Goal: Register for event/course

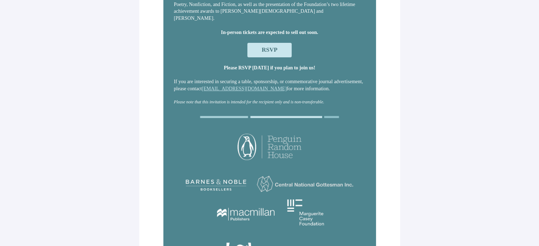
scroll to position [95, 0]
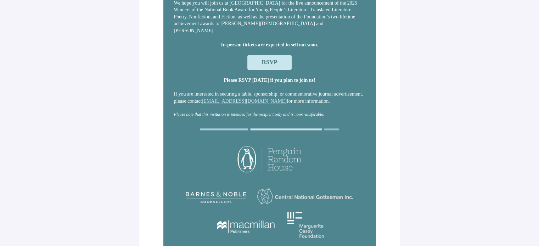
click at [262, 63] on span "RSVP" at bounding box center [270, 62] width 16 height 7
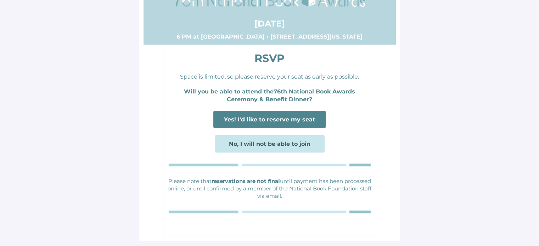
scroll to position [27, 0]
click at [280, 117] on span "Yes! I'd like to reserve my seat" at bounding box center [269, 119] width 91 height 7
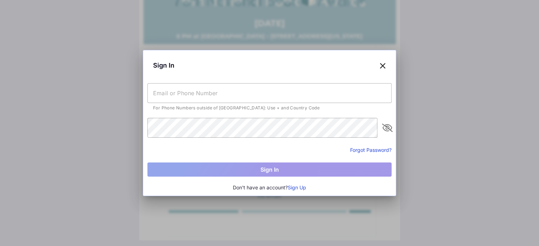
scroll to position [0, 0]
click at [278, 100] on input "text" at bounding box center [269, 93] width 244 height 20
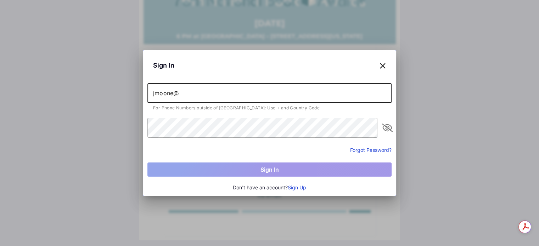
type input "jmoone@"
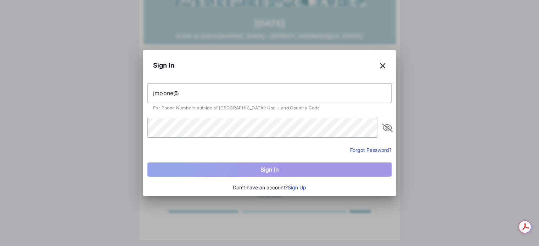
click at [306, 185] on button "Sign Up" at bounding box center [297, 188] width 18 height 8
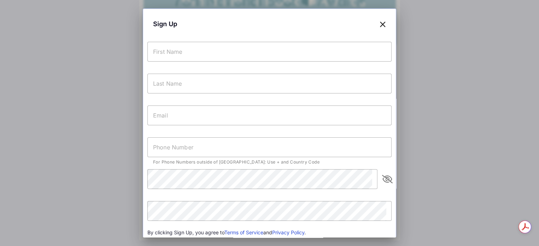
click at [242, 47] on input "text" at bounding box center [269, 52] width 244 height 20
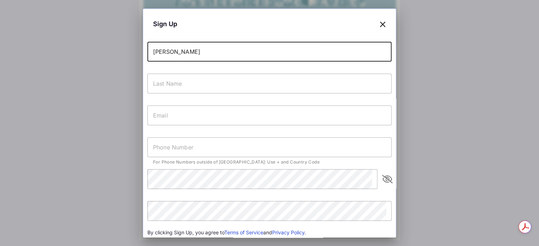
type input "[PERSON_NAME]"
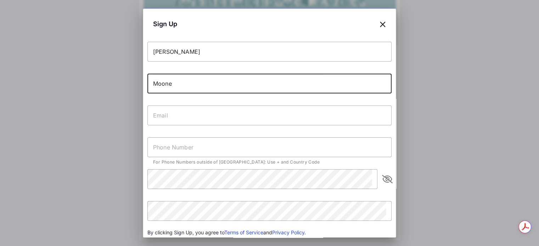
type input "Moone"
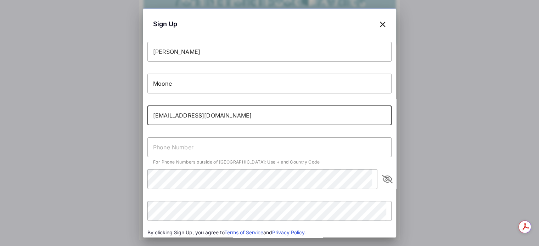
type input "[EMAIL_ADDRESS][DOMAIN_NAME]"
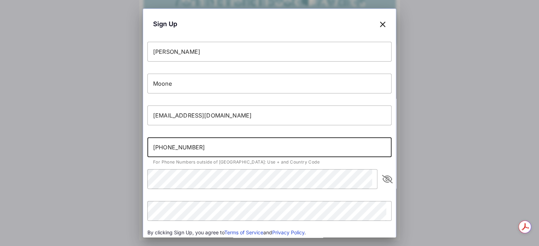
type input "[PHONE_NUMBER]"
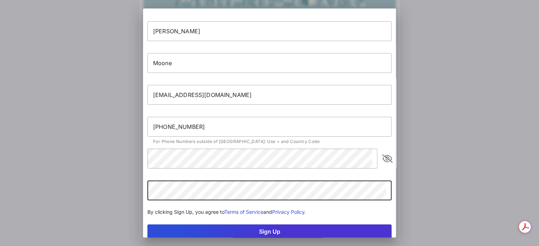
scroll to position [40, 0]
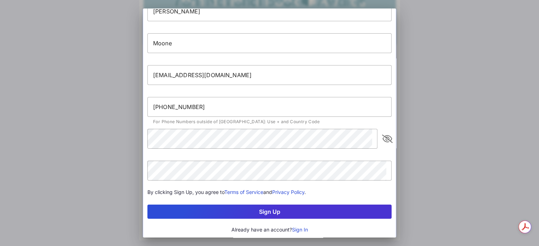
click at [278, 211] on button "Sign Up" at bounding box center [269, 212] width 244 height 14
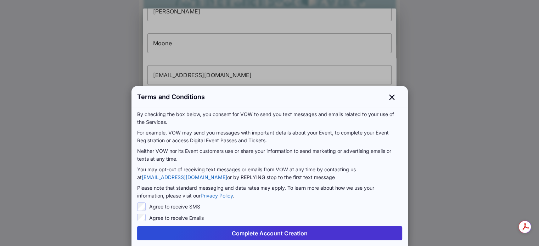
scroll to position [6, 0]
click at [256, 233] on button "Complete Account Creation" at bounding box center [269, 234] width 265 height 14
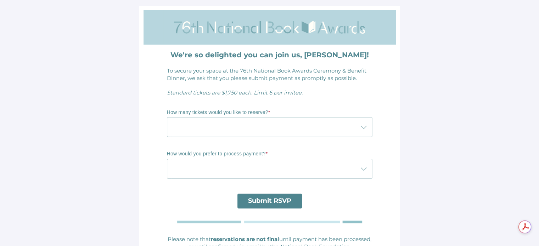
click at [233, 124] on div at bounding box center [262, 127] width 191 height 20
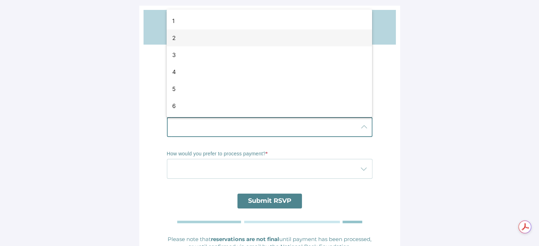
click at [173, 35] on div "2" at bounding box center [266, 38] width 189 height 9
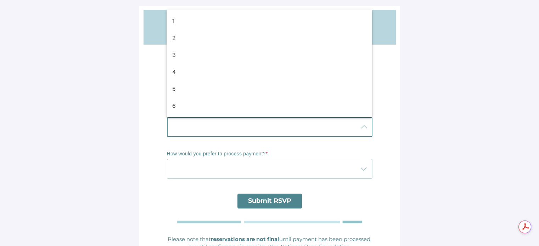
type input "2"
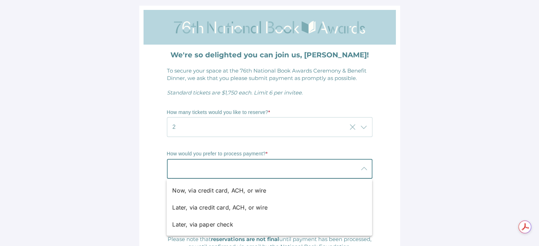
click at [240, 170] on div at bounding box center [262, 169] width 191 height 20
click at [210, 210] on div "Later, via credit card, ACH, or wire" at bounding box center [266, 207] width 189 height 9
type input "Later, via credit card, ACH, or wire"
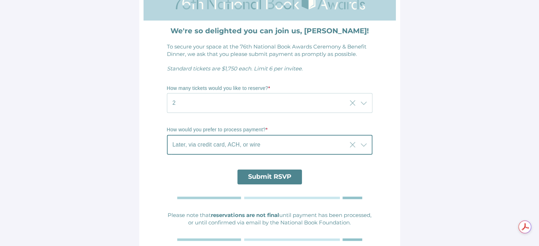
scroll to position [51, 0]
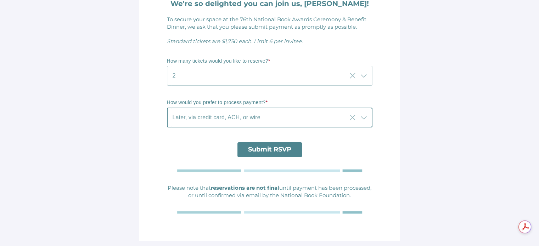
click at [286, 156] on span "Submit RSVP" at bounding box center [270, 150] width 65 height 15
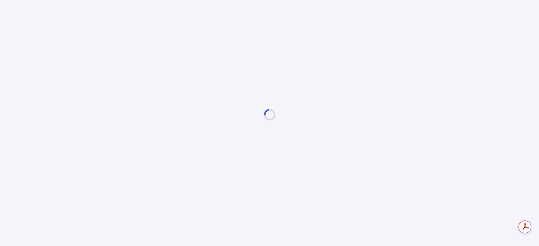
scroll to position [0, 0]
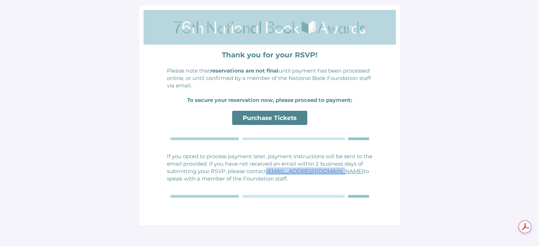
drag, startPoint x: 345, startPoint y: 171, endPoint x: 275, endPoint y: 169, distance: 69.1
click at [275, 169] on p "If you opted to process payment later, payment instructions will be sent to the…" at bounding box center [270, 168] width 206 height 30
copy link "[EMAIL_ADDRESS][DOMAIN_NAME]"
